Goal: Find specific page/section: Find specific page/section

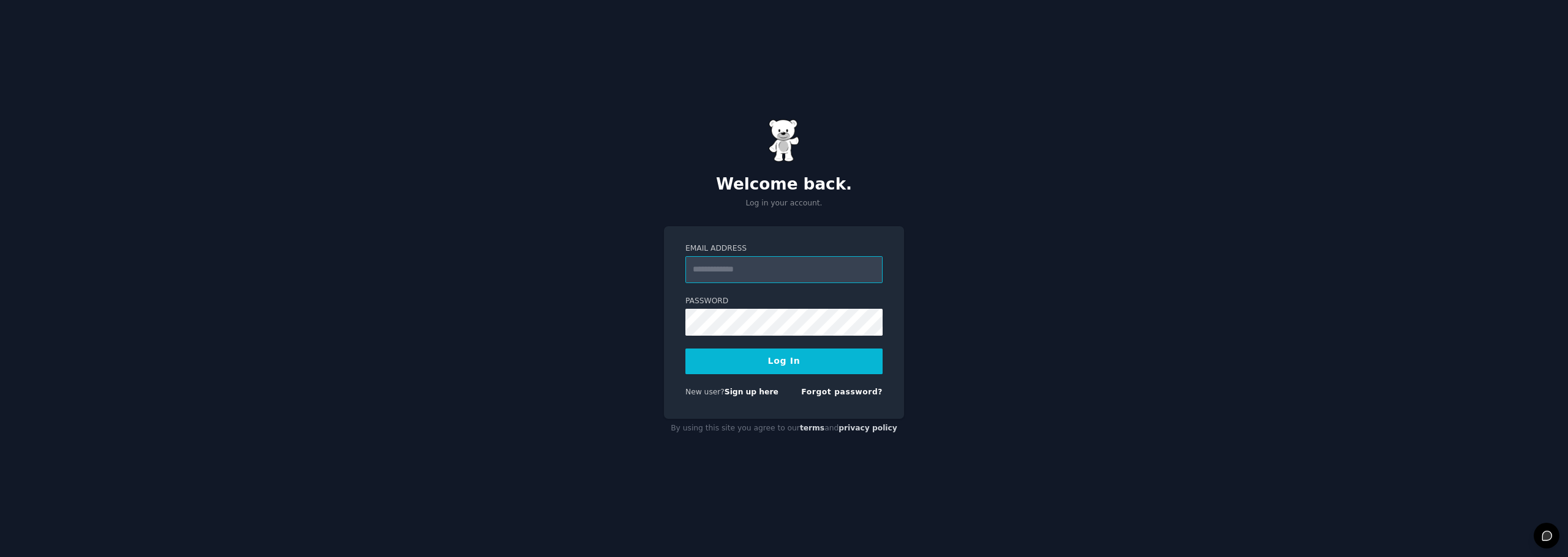
click at [720, 275] on input "Email Address" at bounding box center [784, 269] width 197 height 27
type input "**********"
click at [686, 349] on button "Log In" at bounding box center [784, 361] width 197 height 26
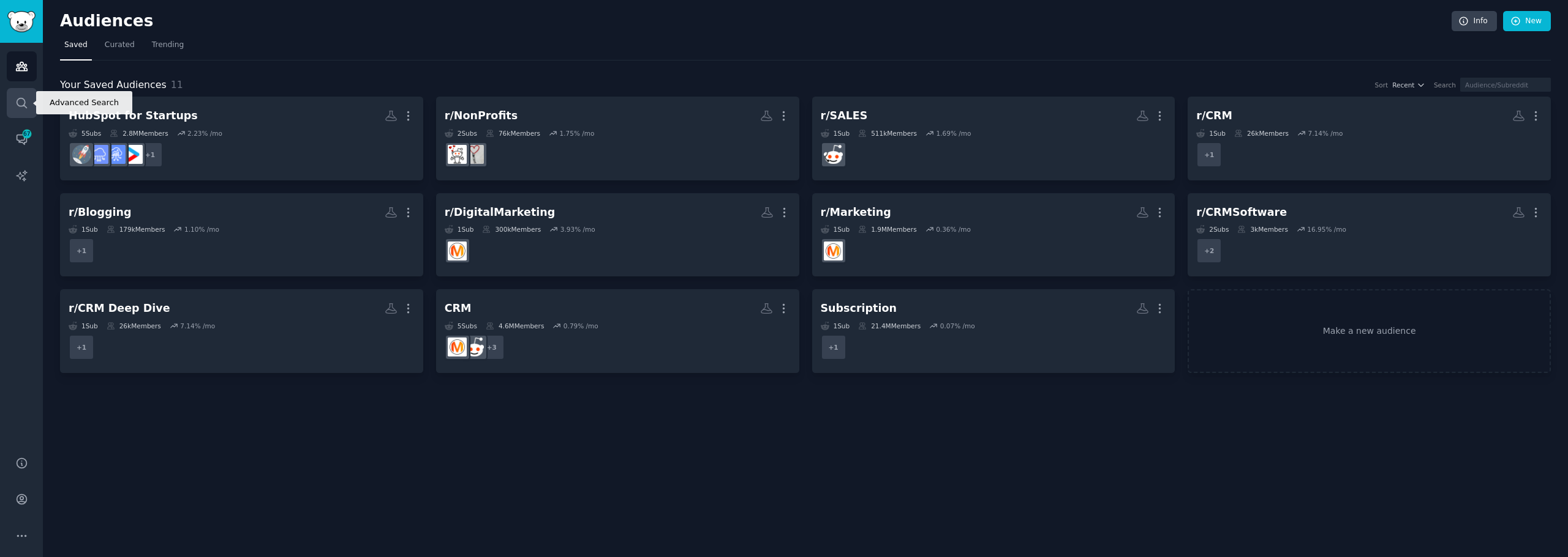
click at [23, 110] on link "Search" at bounding box center [21, 102] width 30 height 30
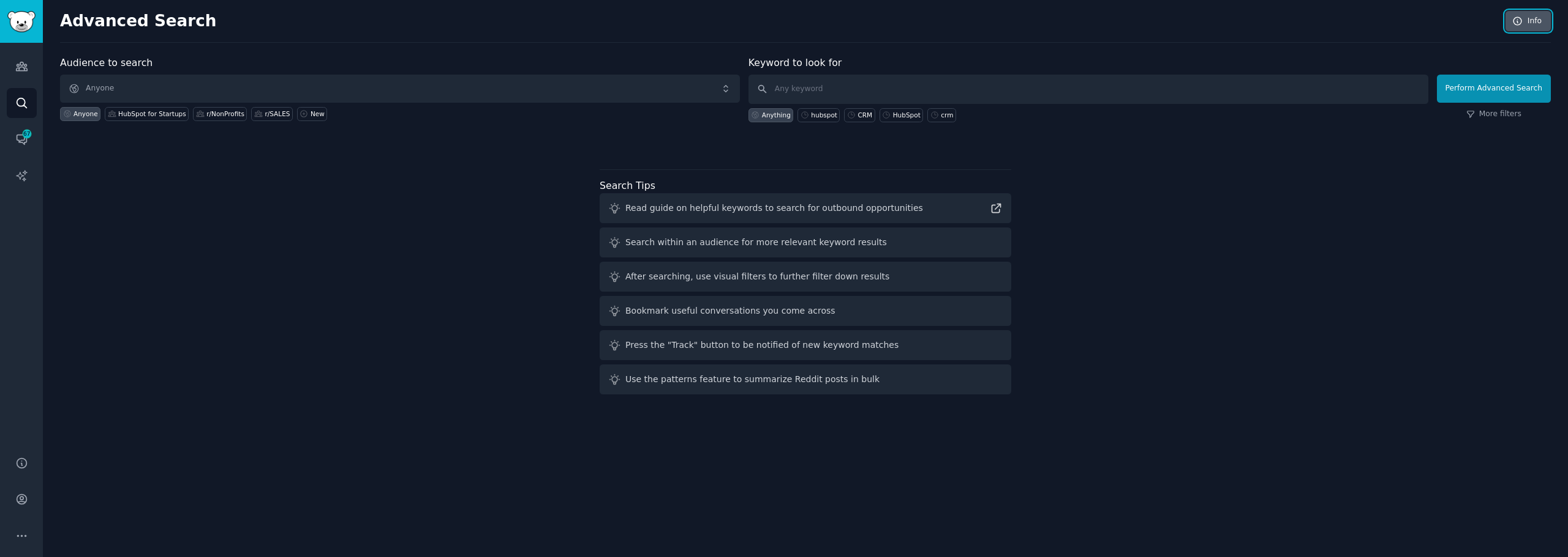
click at [1514, 29] on link "Info" at bounding box center [1527, 22] width 45 height 21
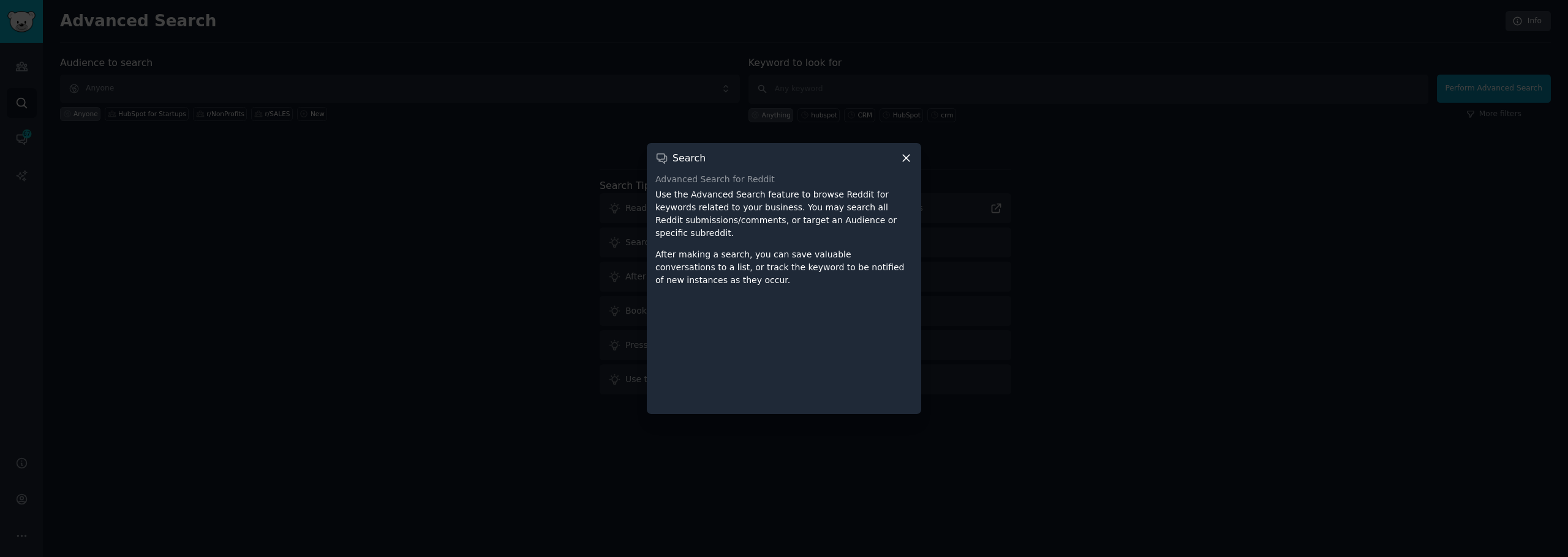
click at [908, 164] on icon at bounding box center [905, 158] width 12 height 12
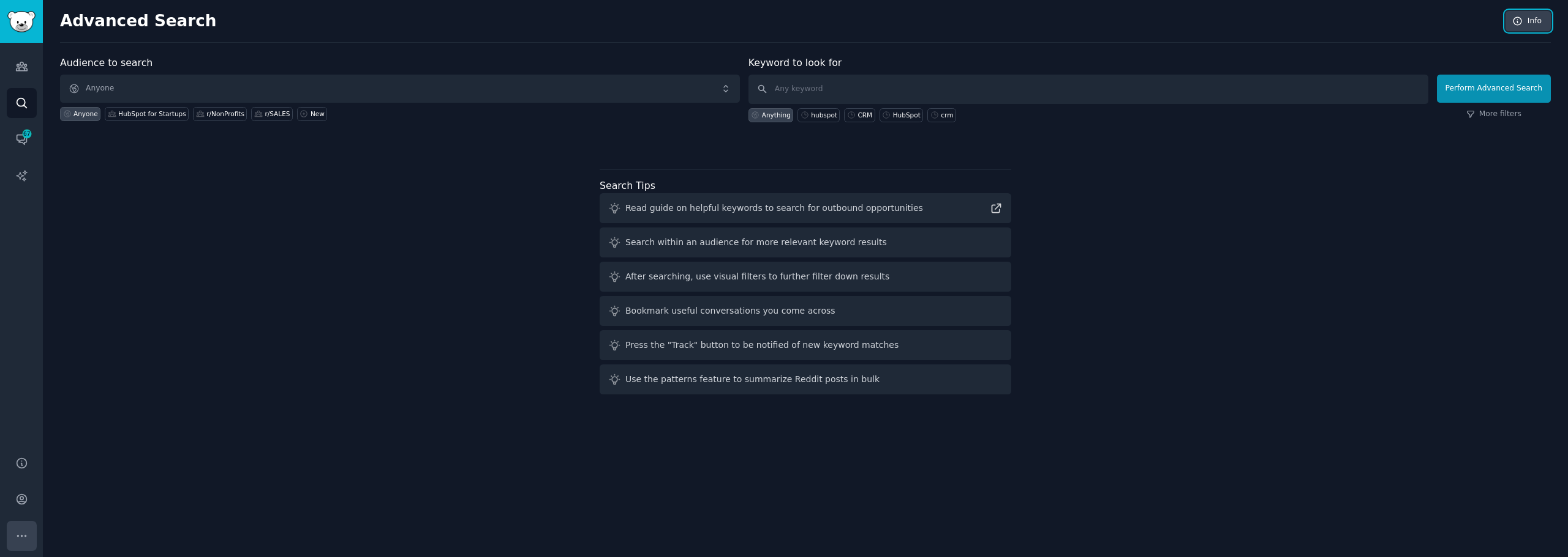
click at [21, 530] on icon "Sidebar" at bounding box center [21, 536] width 12 height 12
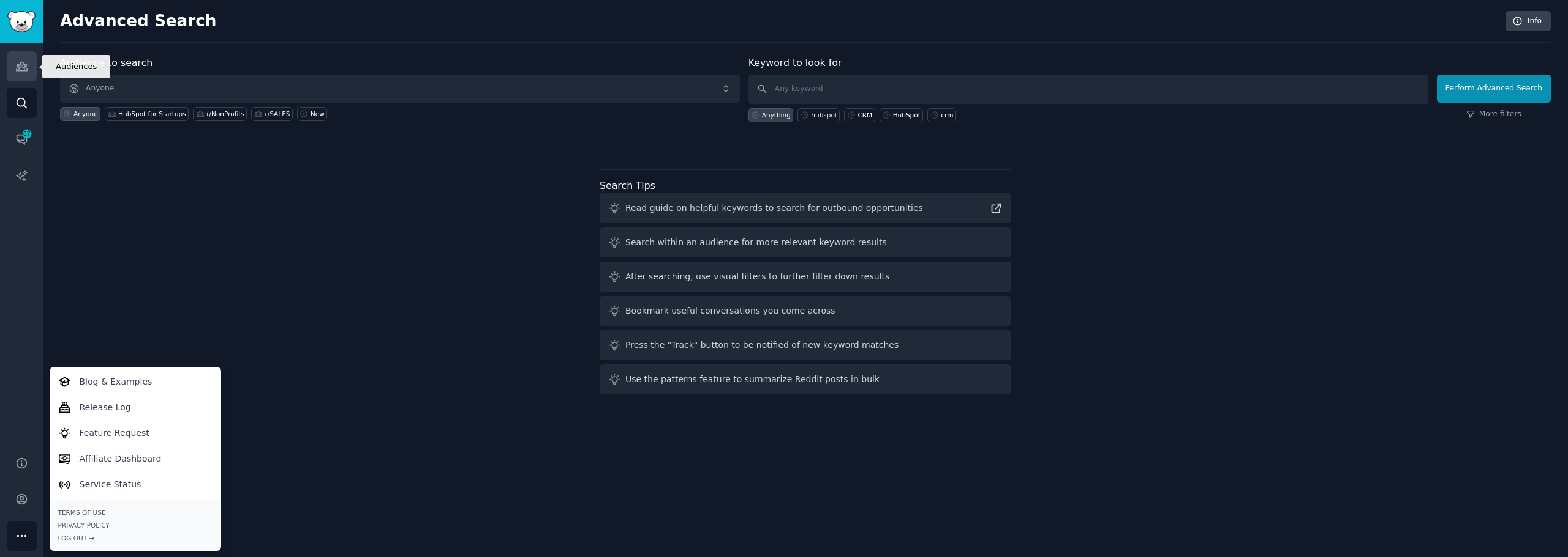
click at [28, 68] on link "Audiences" at bounding box center [21, 66] width 30 height 30
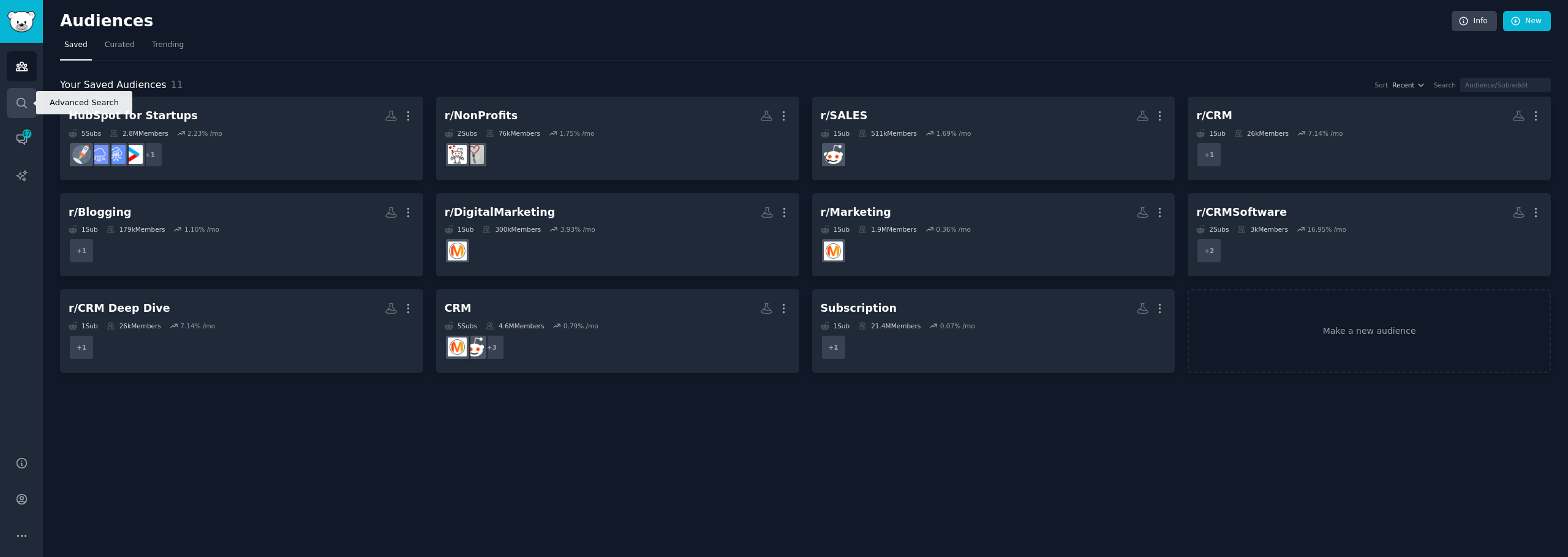
click at [31, 107] on link "Search" at bounding box center [21, 102] width 30 height 30
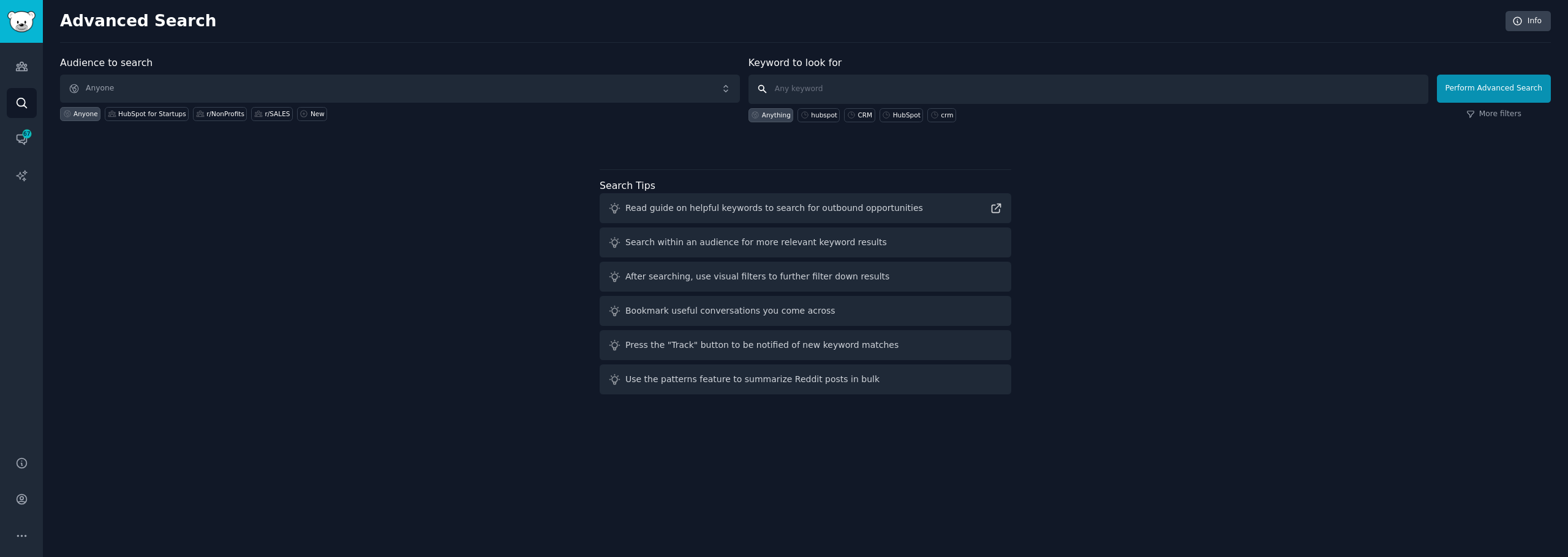
click at [786, 85] on input "text" at bounding box center [1088, 89] width 680 height 30
